Goal: Task Accomplishment & Management: Use online tool/utility

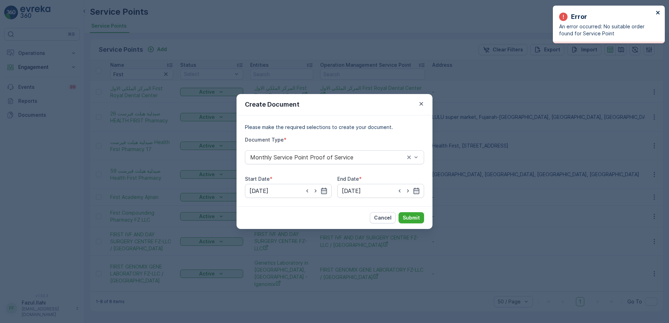
click at [659, 12] on icon "close" at bounding box center [657, 12] width 3 height 3
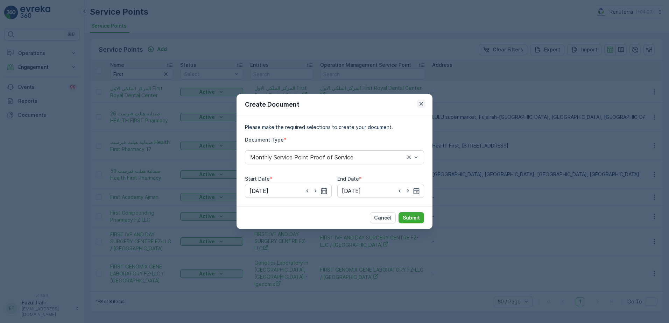
click at [419, 103] on icon "button" at bounding box center [421, 103] width 7 height 7
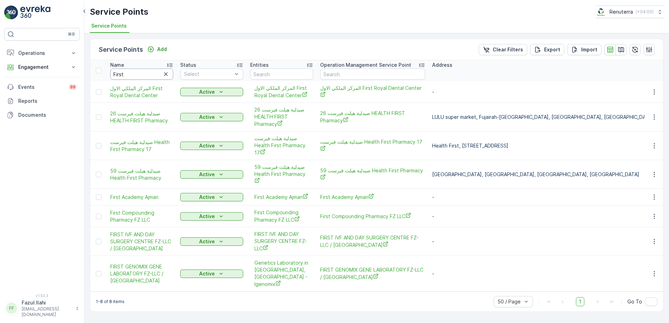
click at [136, 75] on input "First" at bounding box center [141, 74] width 63 height 11
type input "lets"
type input "lets s"
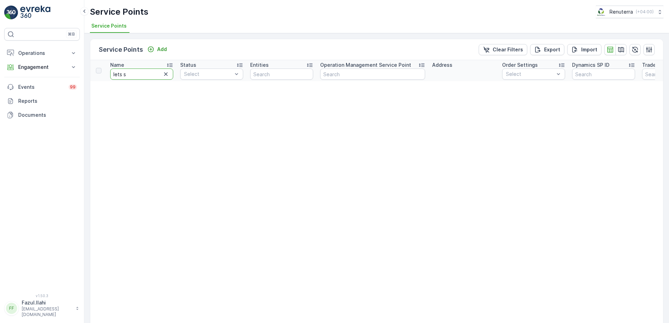
click at [136, 75] on input "lets s" at bounding box center [141, 74] width 63 height 11
click at [133, 74] on input "lets s" at bounding box center [141, 74] width 63 height 11
type input "lets"
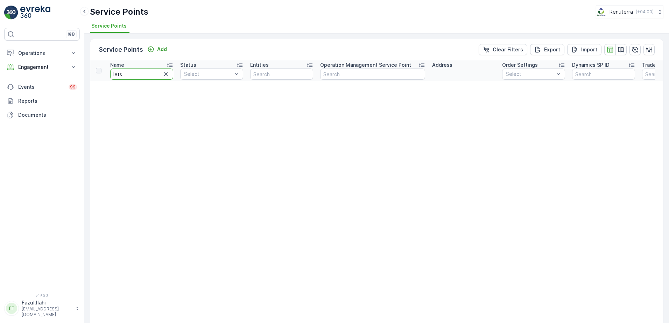
type input "let"
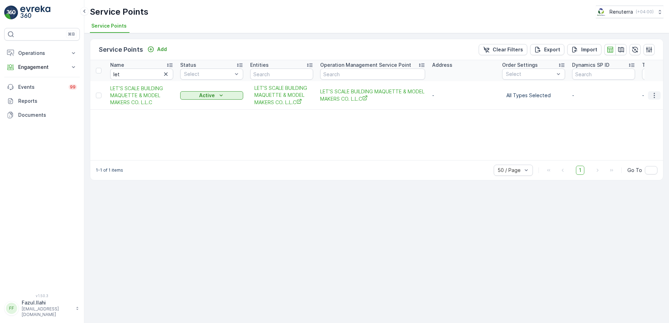
click at [653, 97] on icon "button" at bounding box center [654, 95] width 7 height 7
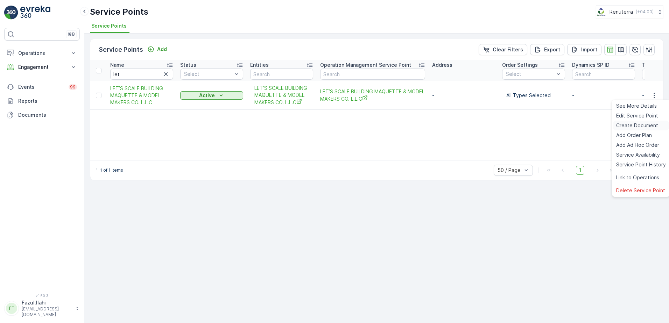
click at [637, 124] on span "Create Document" at bounding box center [637, 125] width 42 height 7
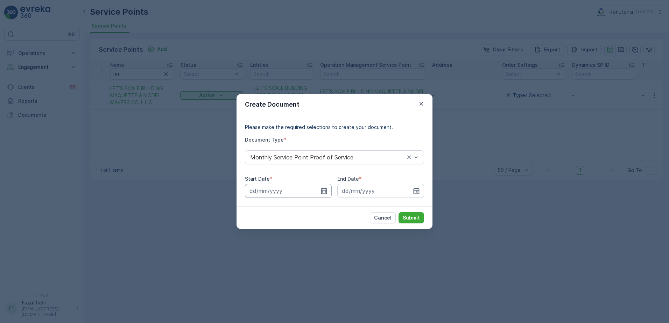
click at [319, 191] on input at bounding box center [288, 191] width 87 height 14
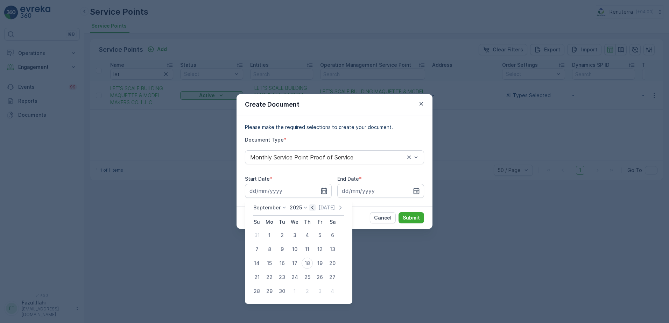
click at [311, 210] on icon "button" at bounding box center [312, 207] width 7 height 7
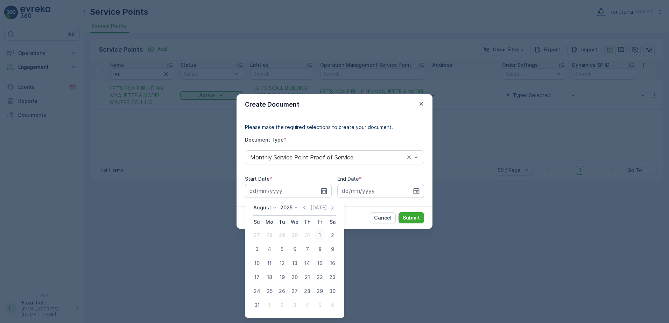
click at [320, 237] on div "1" at bounding box center [319, 235] width 11 height 11
type input "[DATE]"
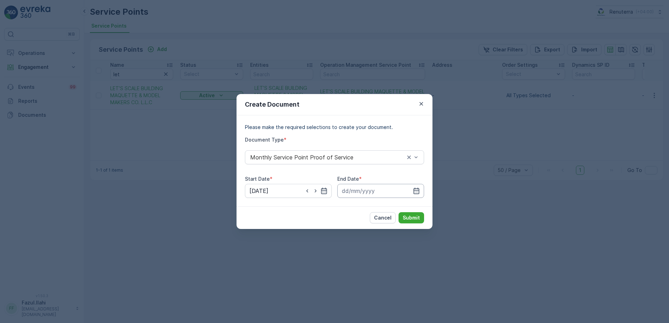
click at [418, 185] on input at bounding box center [380, 191] width 87 height 14
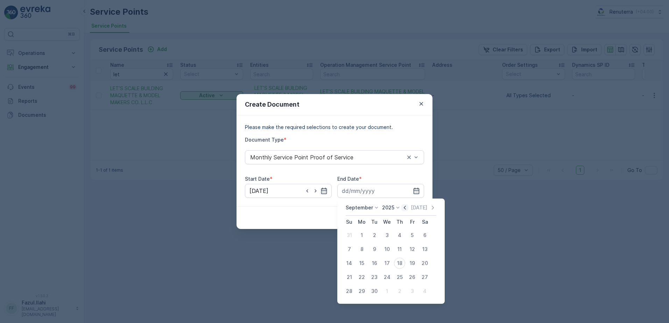
click at [404, 206] on icon "button" at bounding box center [405, 208] width 2 height 4
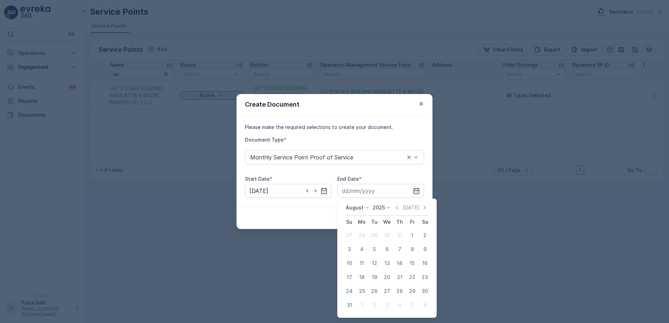
click at [352, 306] on div "31" at bounding box center [349, 305] width 11 height 11
type input "[DATE]"
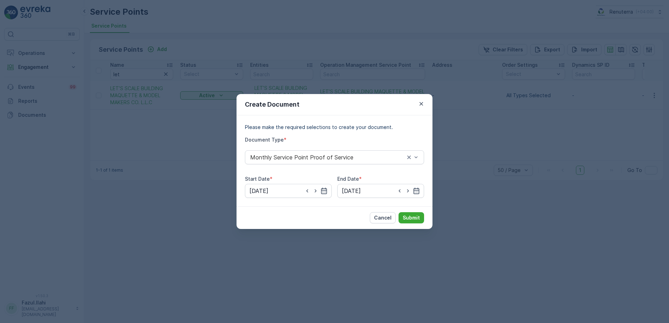
drag, startPoint x: 410, startPoint y: 213, endPoint x: 406, endPoint y: 211, distance: 4.4
click at [406, 211] on div "Cancel Submit" at bounding box center [335, 217] width 196 height 23
click at [411, 216] on p "Submit" at bounding box center [411, 218] width 17 height 7
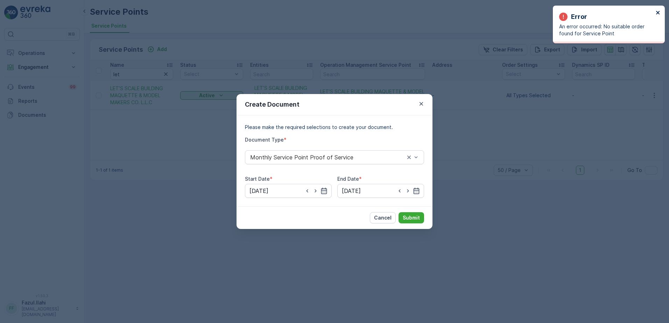
click at [658, 10] on icon "close" at bounding box center [658, 13] width 5 height 6
